Goal: Find specific page/section

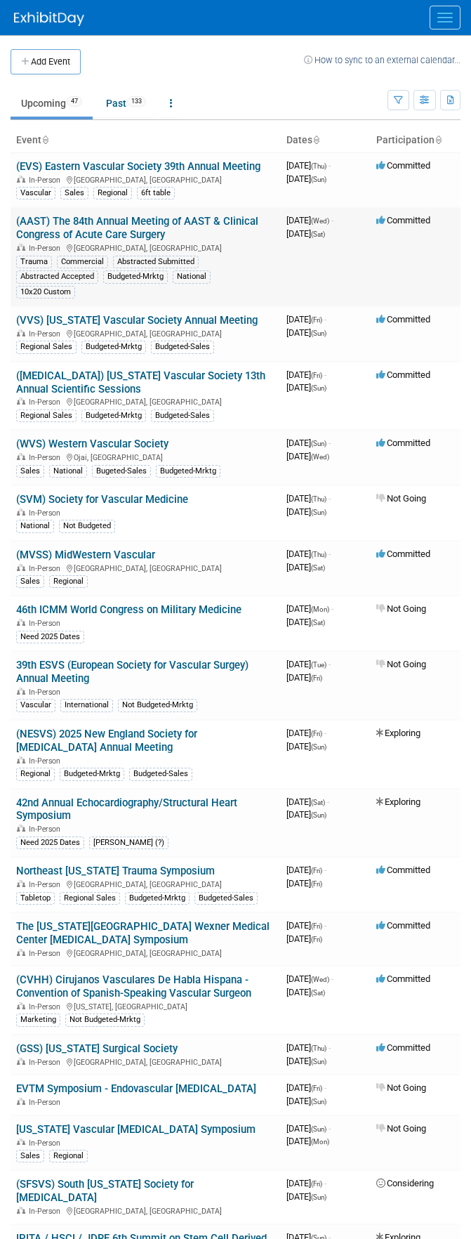
click at [114, 240] on link "(AAST) The 84th Annual Meeting of AAST & Clinical Congress of Acute Care Surgery" at bounding box center [137, 228] width 242 height 26
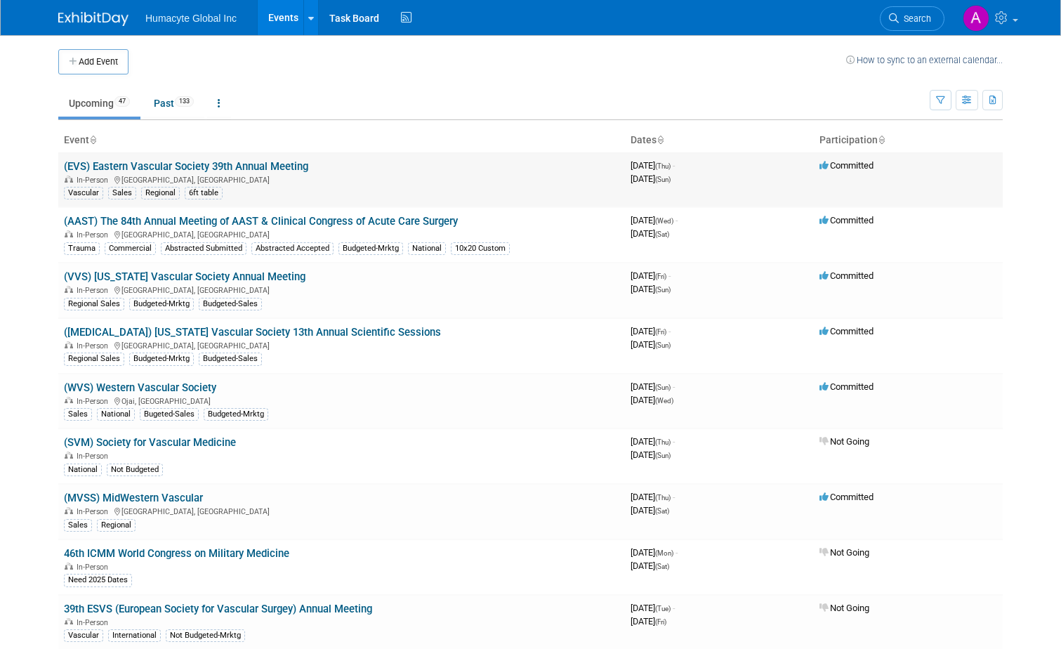
click at [148, 163] on link "(EVS) Eastern Vascular Society 39th Annual Meeting" at bounding box center [186, 166] width 244 height 13
click at [151, 277] on link "(VVS) [US_STATE] Vascular Society Annual Meeting" at bounding box center [185, 276] width 242 height 13
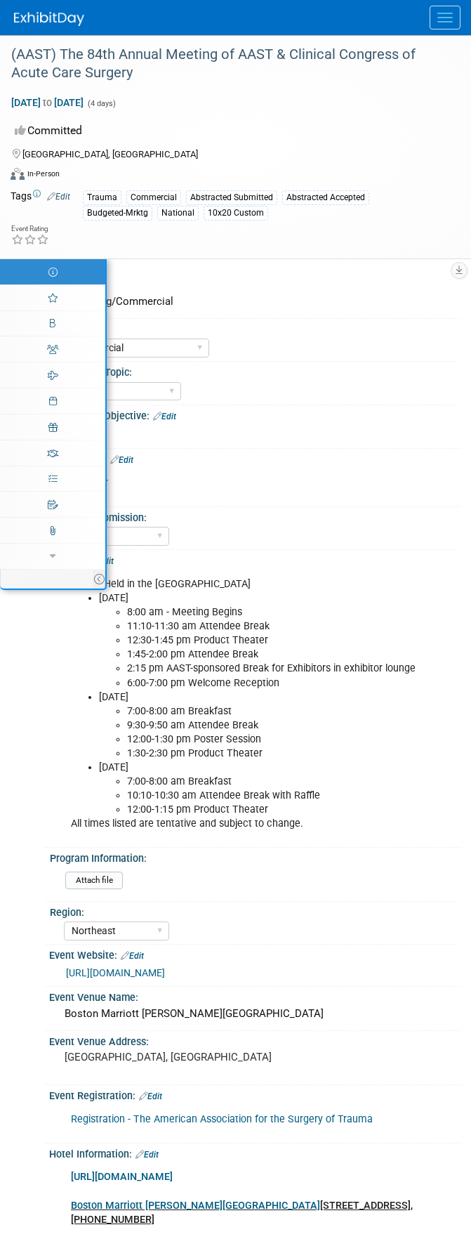
select select "Commercial"
select select "Northeast"
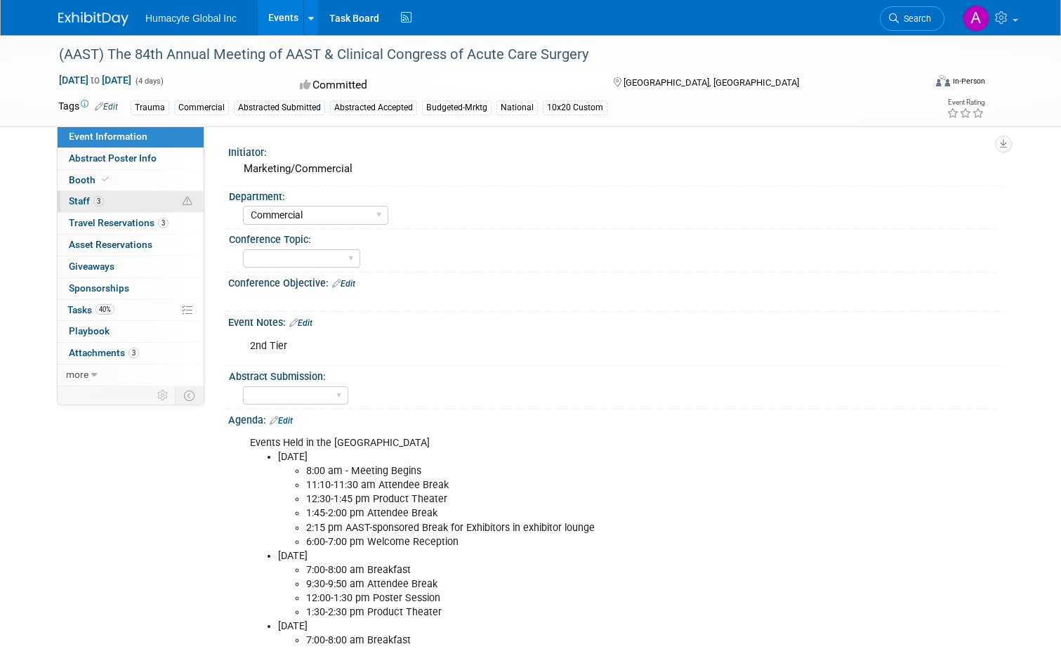
click at [96, 202] on link "3 Staff 3" at bounding box center [131, 201] width 146 height 21
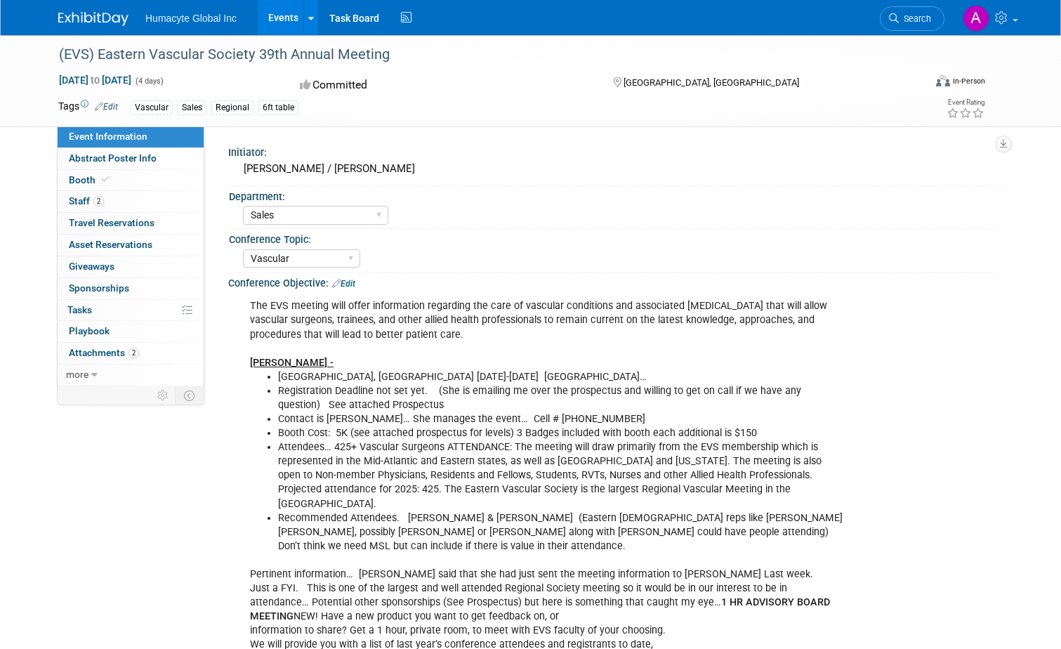
select select "Sales"
select select "Vascular"
click at [79, 199] on span "Staff 2" at bounding box center [86, 200] width 35 height 11
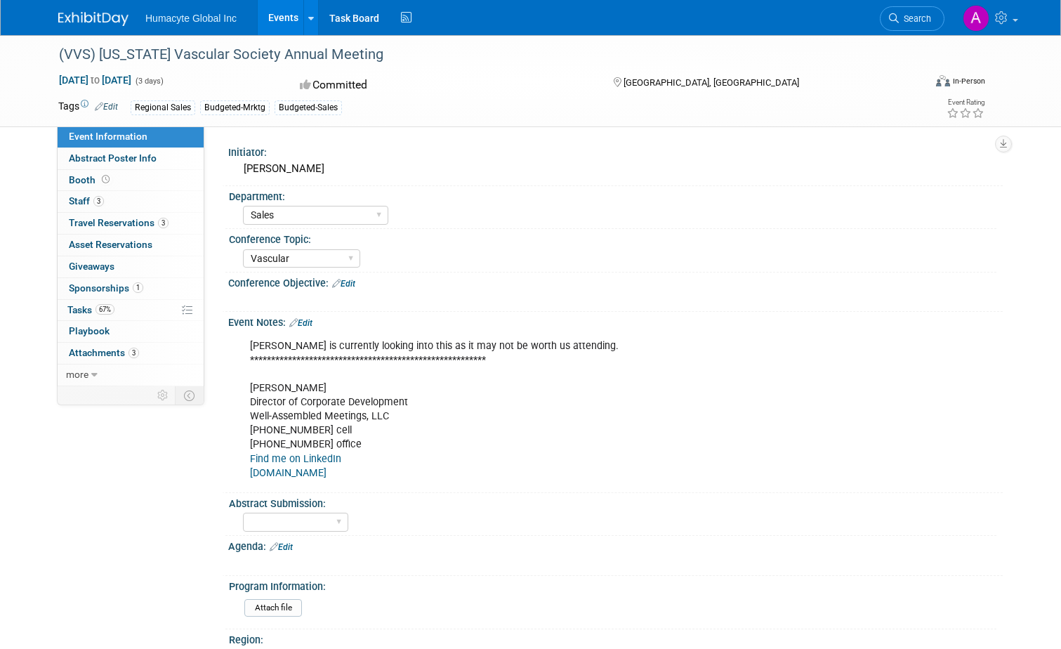
select select "Sales"
select select "Vascular"
click at [93, 202] on span "3" at bounding box center [98, 201] width 11 height 11
